Goal: Understand process/instructions: Learn how to perform a task or action

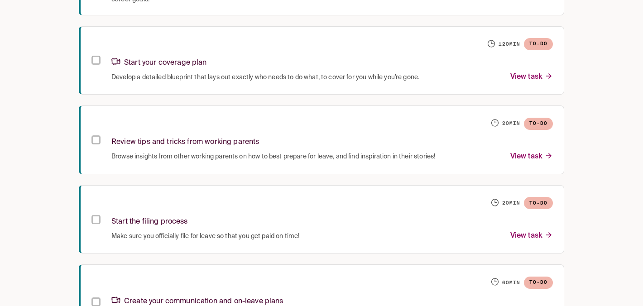
scroll to position [725, 0]
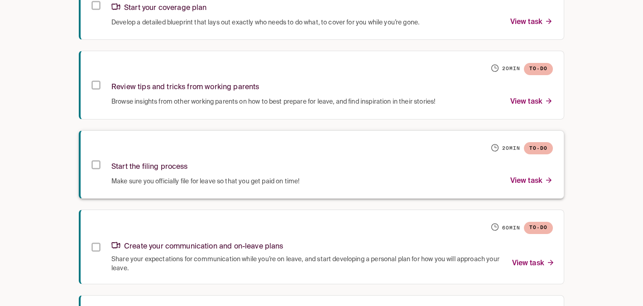
click at [518, 183] on p "View task" at bounding box center [532, 181] width 43 height 12
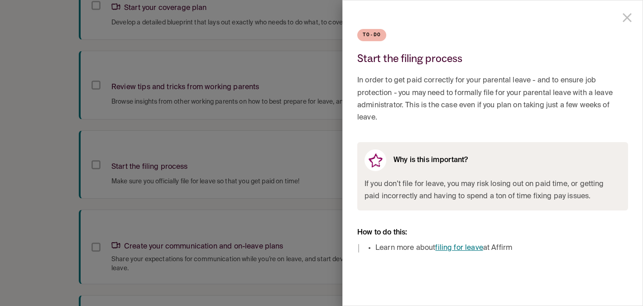
click at [470, 249] on link "filing for leave" at bounding box center [459, 248] width 48 height 7
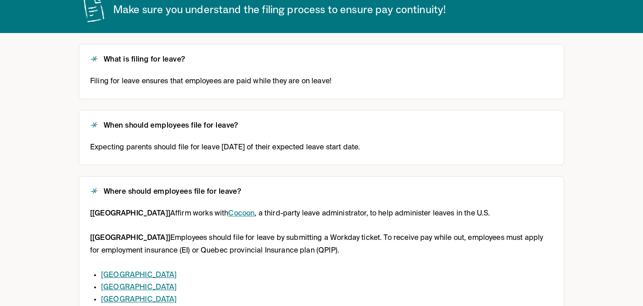
scroll to position [155, 0]
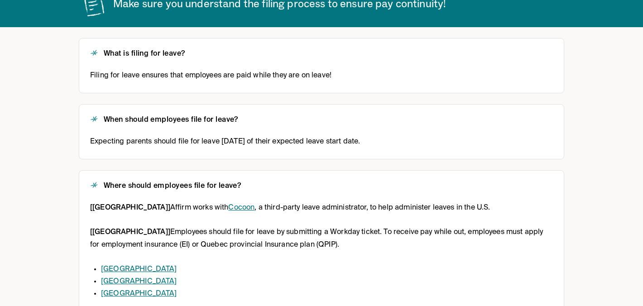
click at [228, 209] on link "Cocoon" at bounding box center [241, 207] width 26 height 7
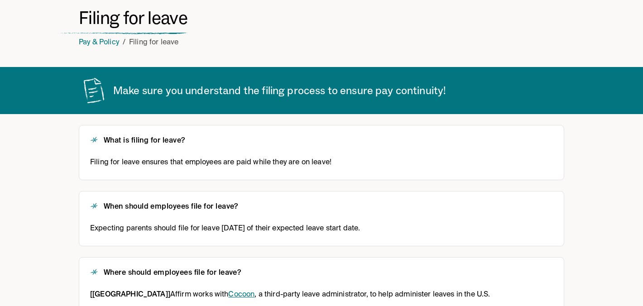
scroll to position [0, 0]
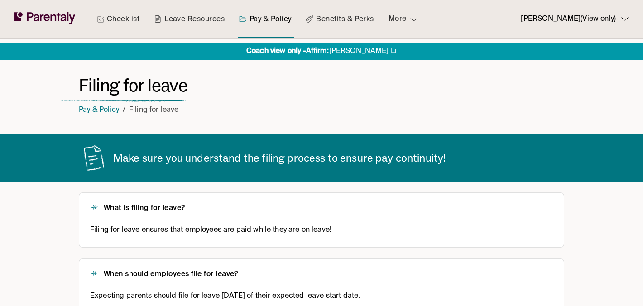
click at [131, 24] on link "Checklist" at bounding box center [118, 19] width 46 height 39
